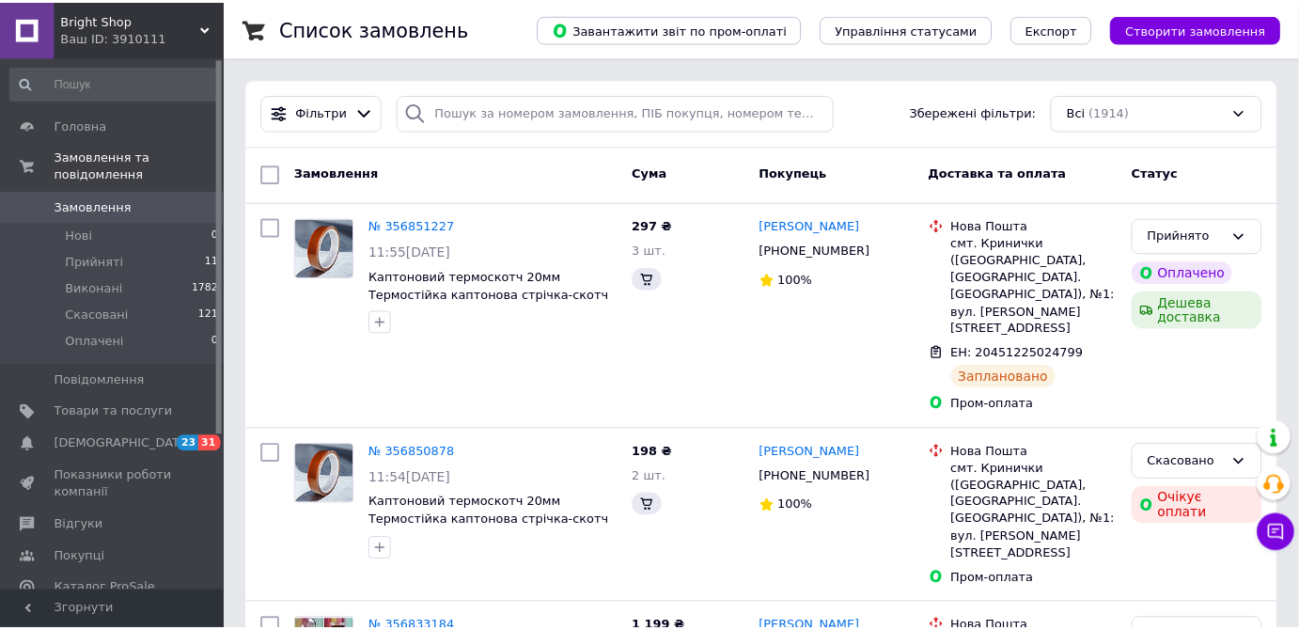
scroll to position [36, 0]
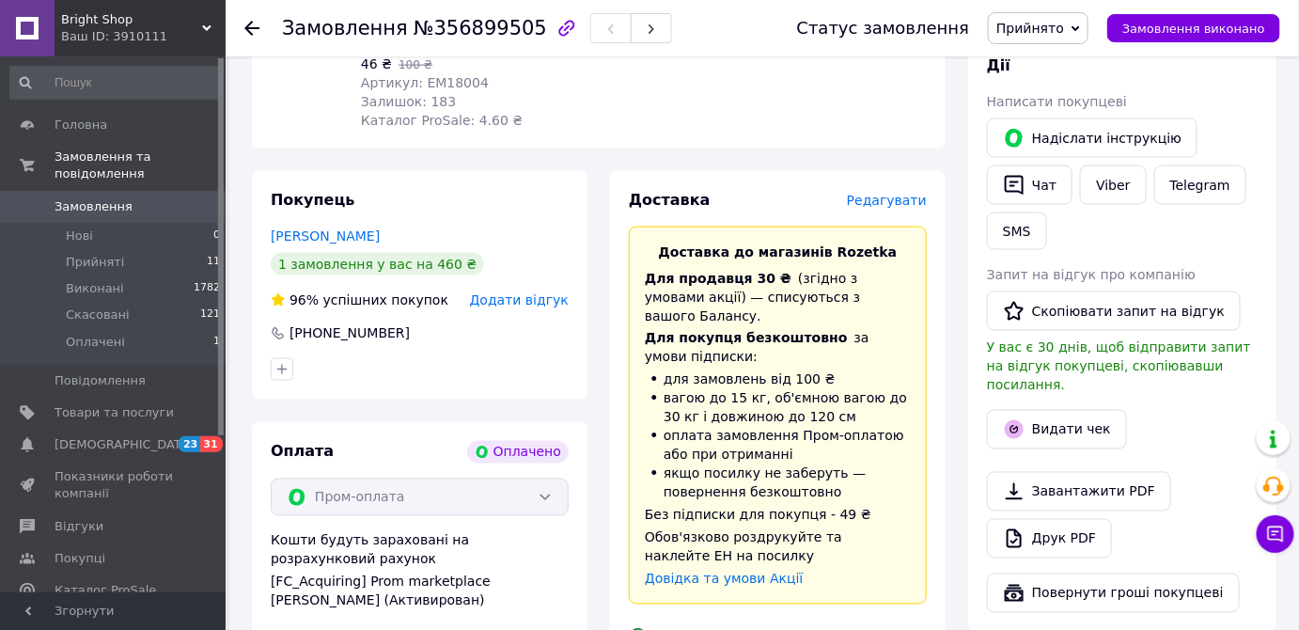
scroll to position [769, 0]
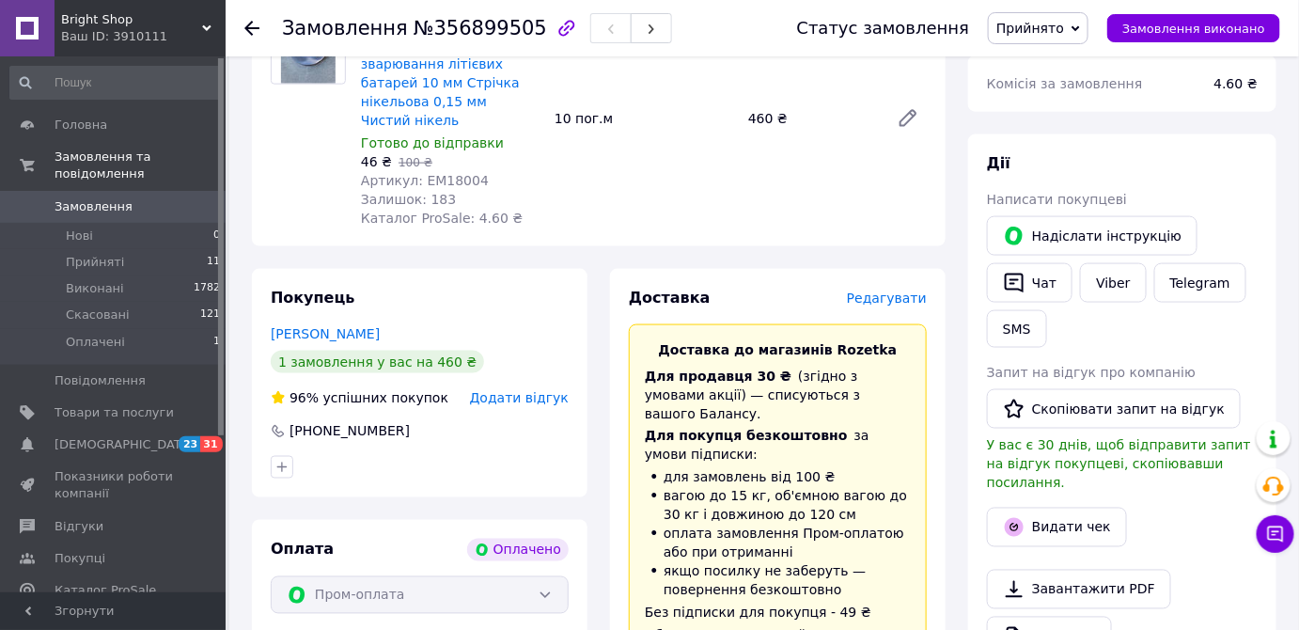
click at [478, 30] on span "№356899505" at bounding box center [479, 28] width 133 height 23
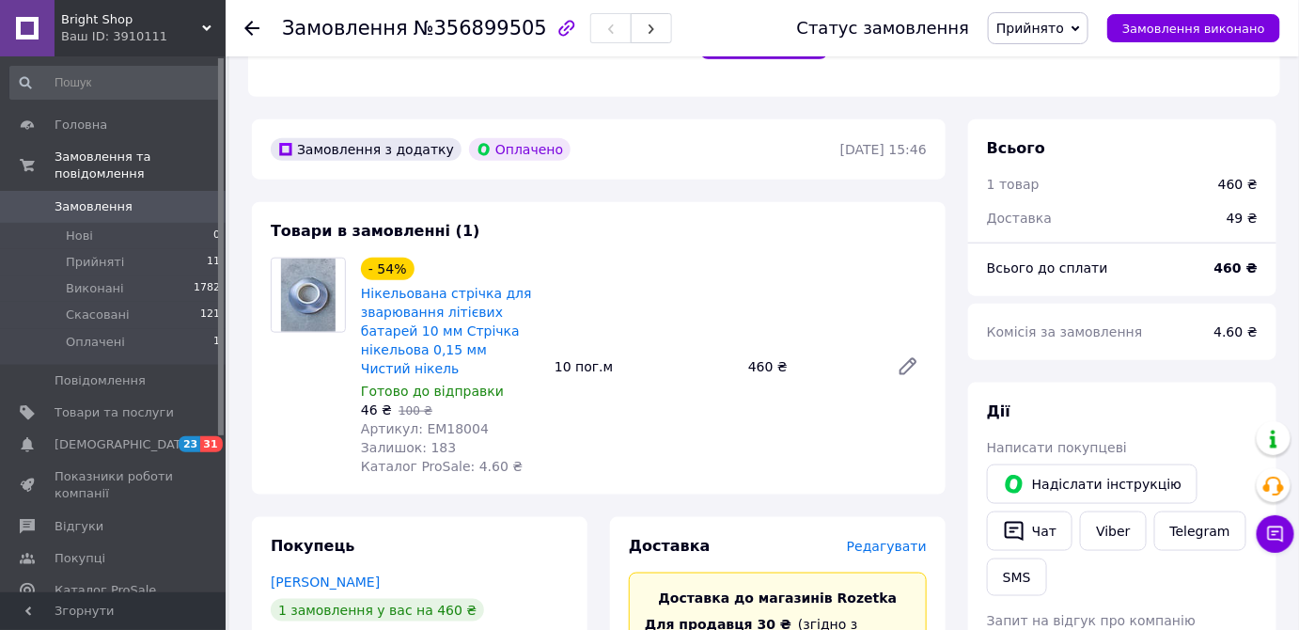
scroll to position [512, 0]
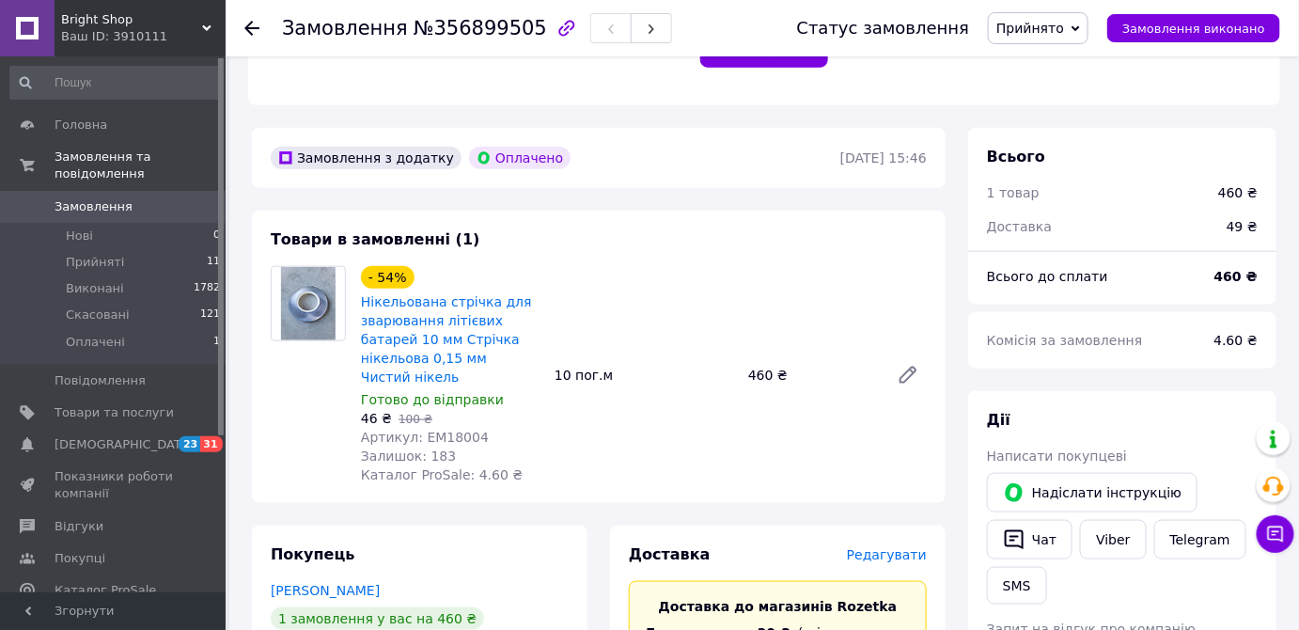
click at [461, 28] on span "№356899505" at bounding box center [479, 28] width 133 height 23
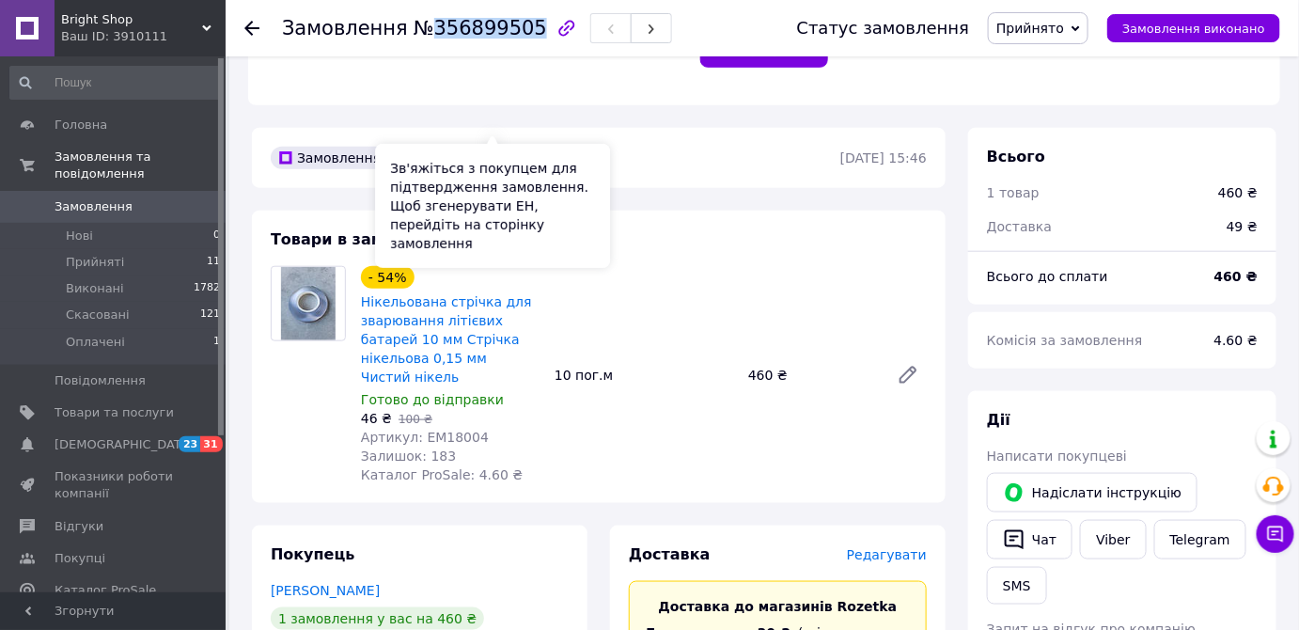
copy span "356899505"
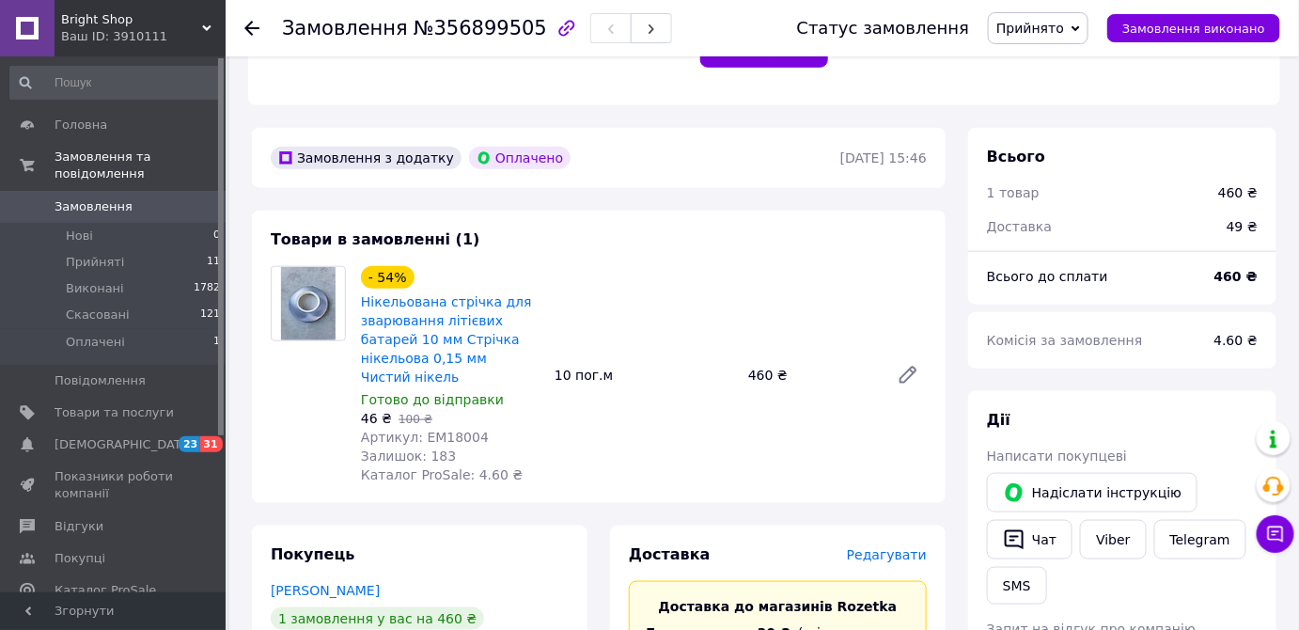
click at [301, 407] on div at bounding box center [308, 375] width 90 height 218
